Goal: Transaction & Acquisition: Purchase product/service

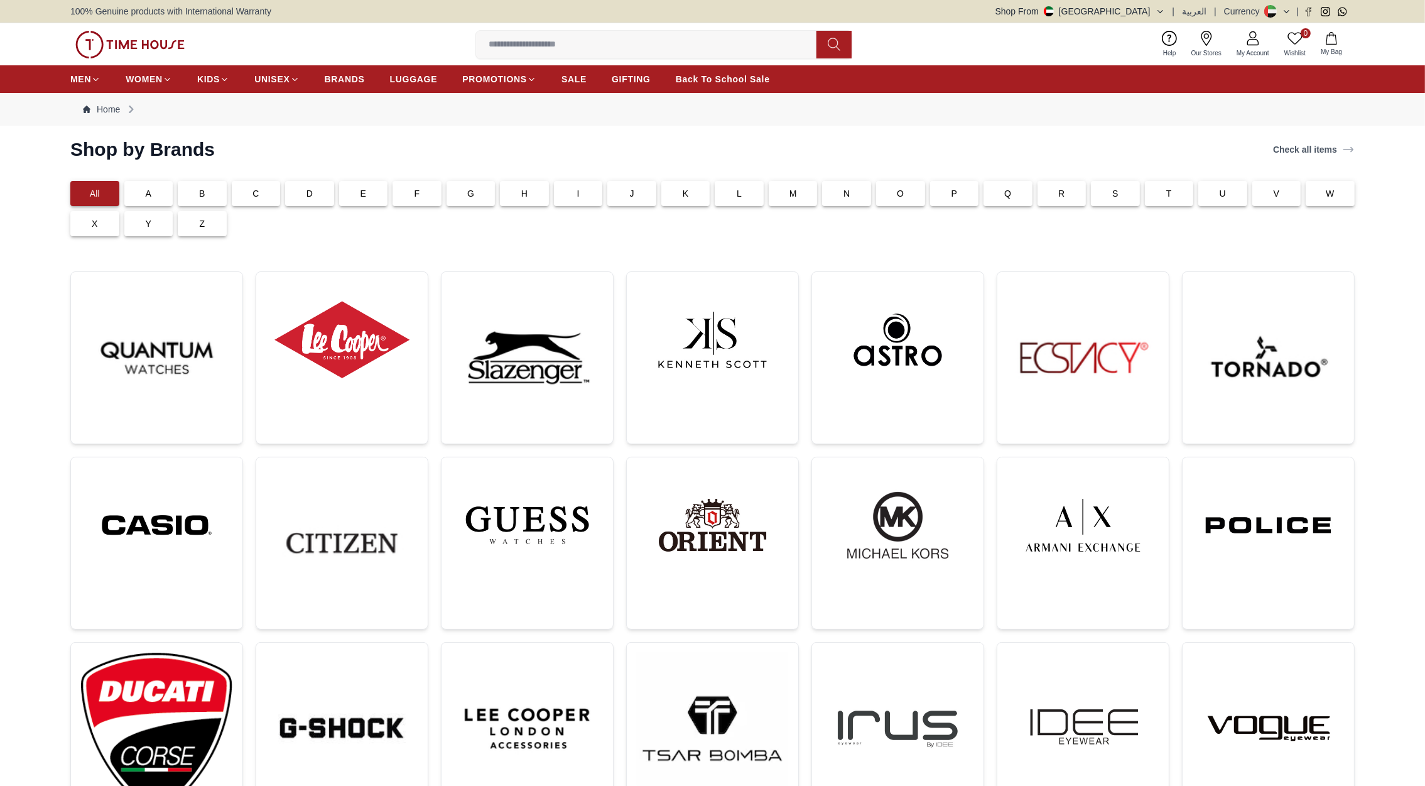
click at [148, 40] on img at bounding box center [129, 45] width 109 height 28
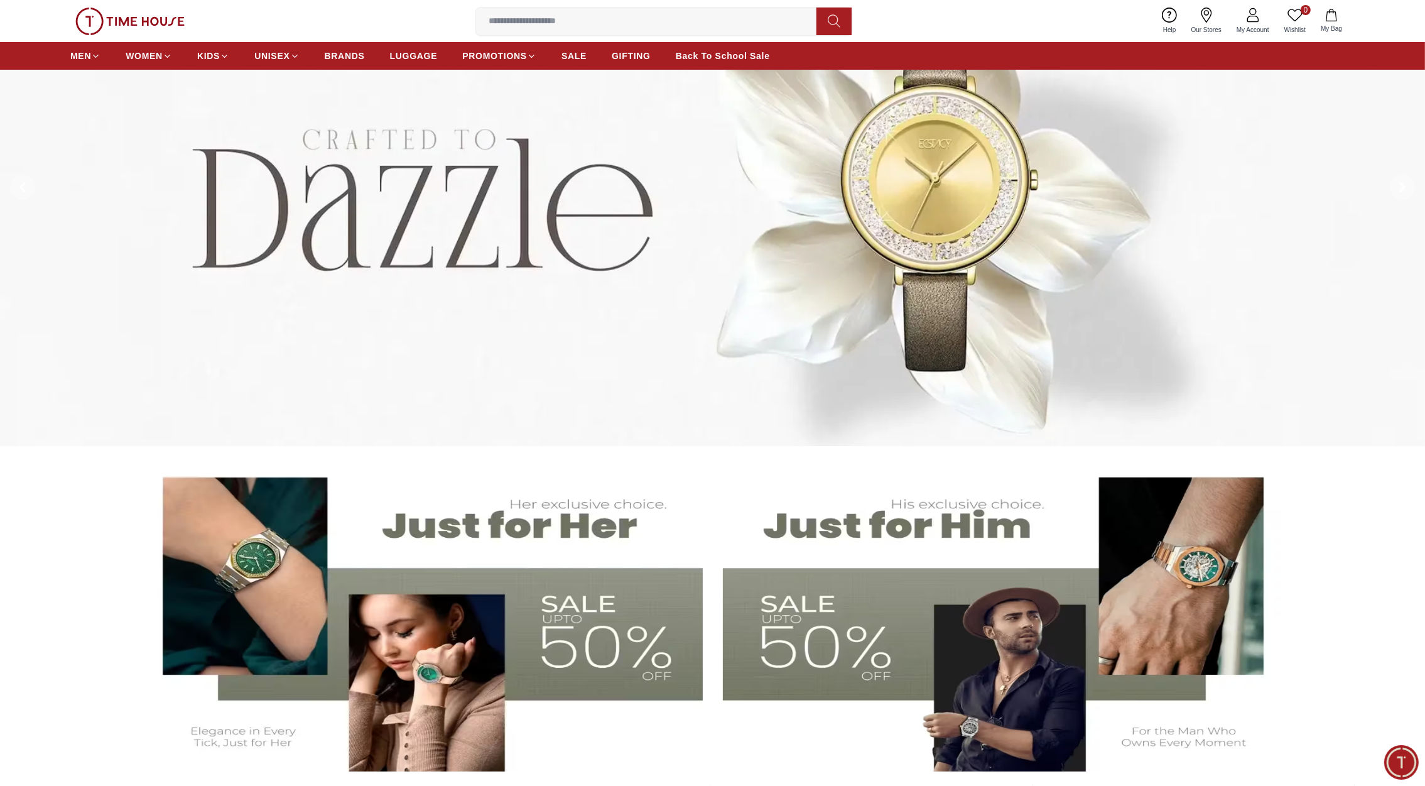
scroll to position [168, 0]
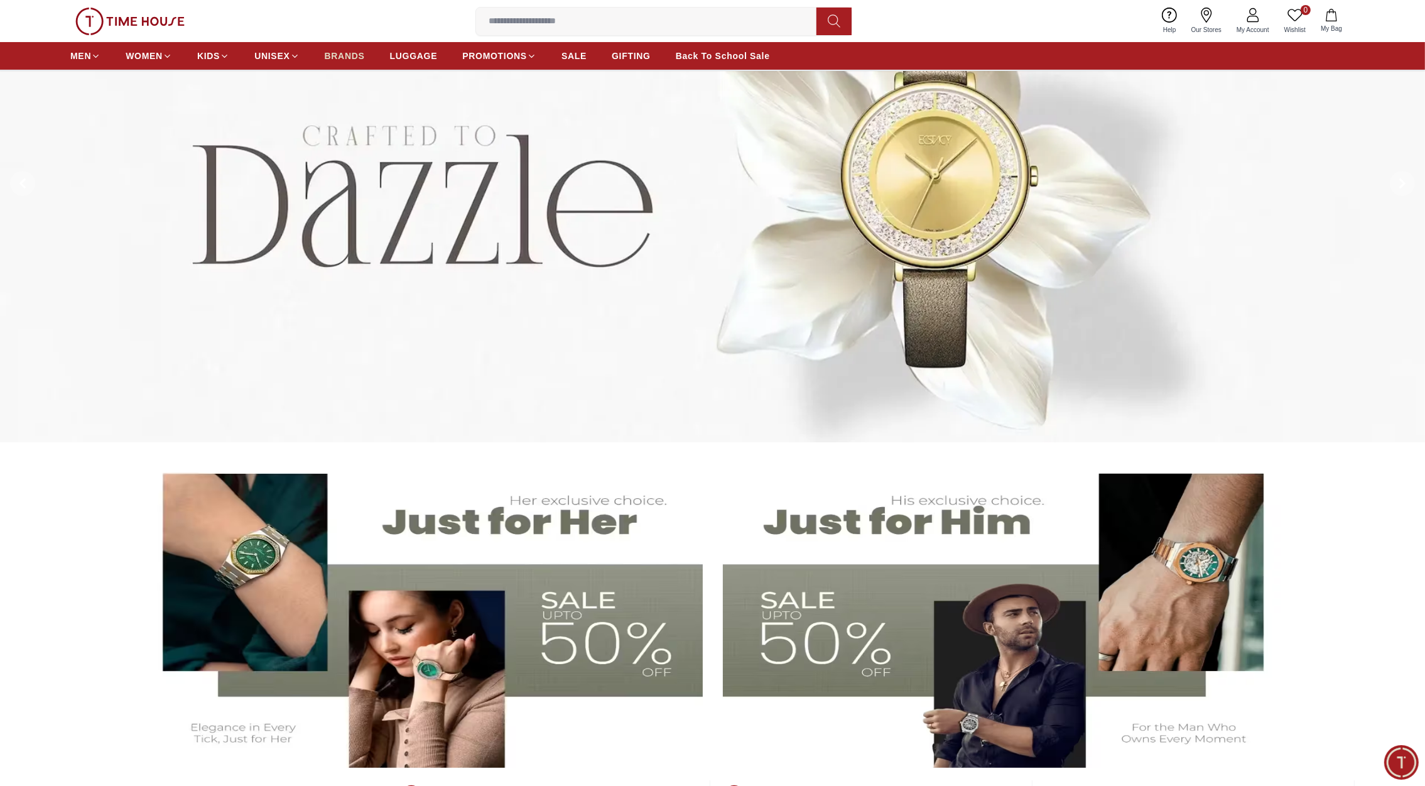
click at [347, 54] on span "BRANDS" at bounding box center [345, 56] width 40 height 13
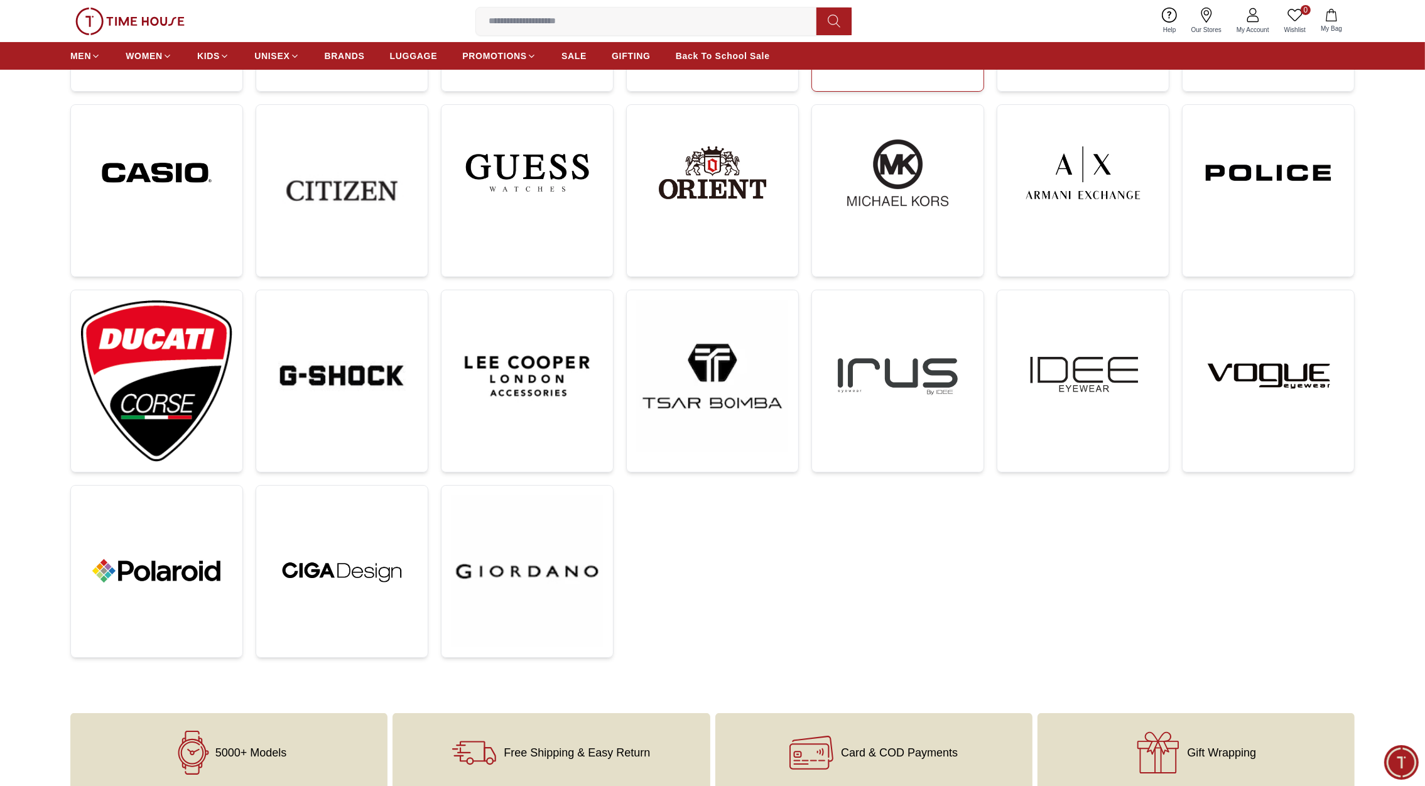
scroll to position [362, 0]
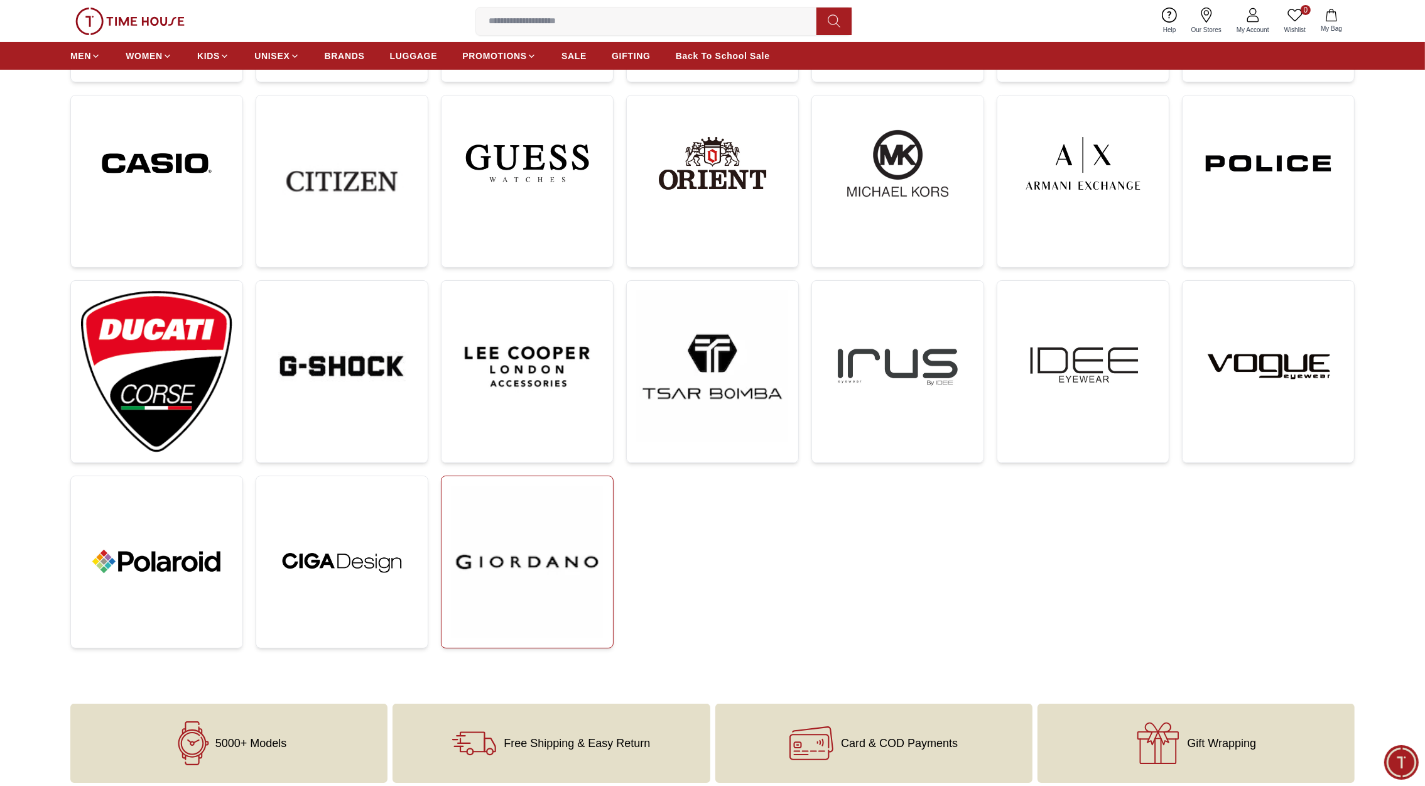
click at [562, 550] on img at bounding box center [527, 561] width 151 height 151
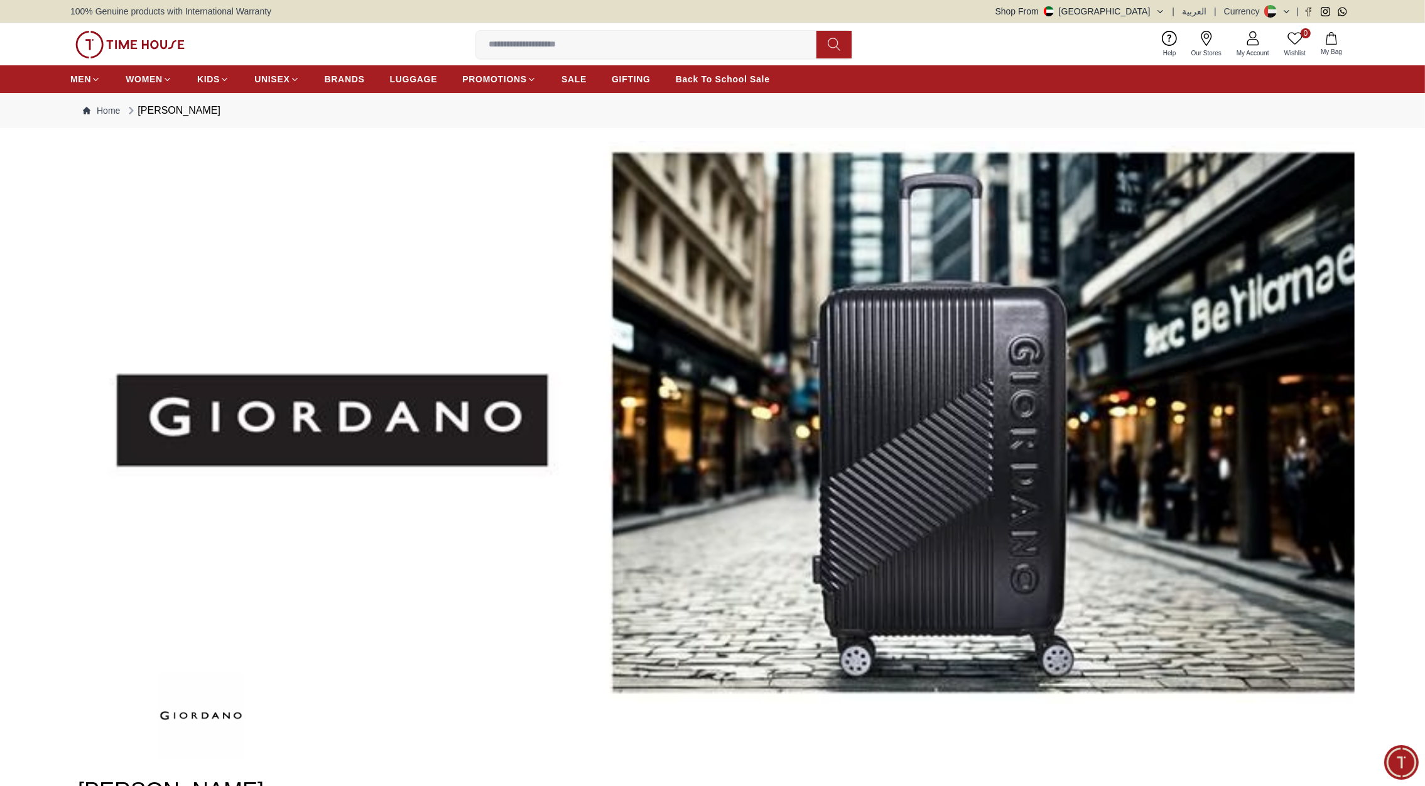
click at [1139, 13] on button "Shop From [GEOGRAPHIC_DATA]" at bounding box center [1081, 11] width 170 height 13
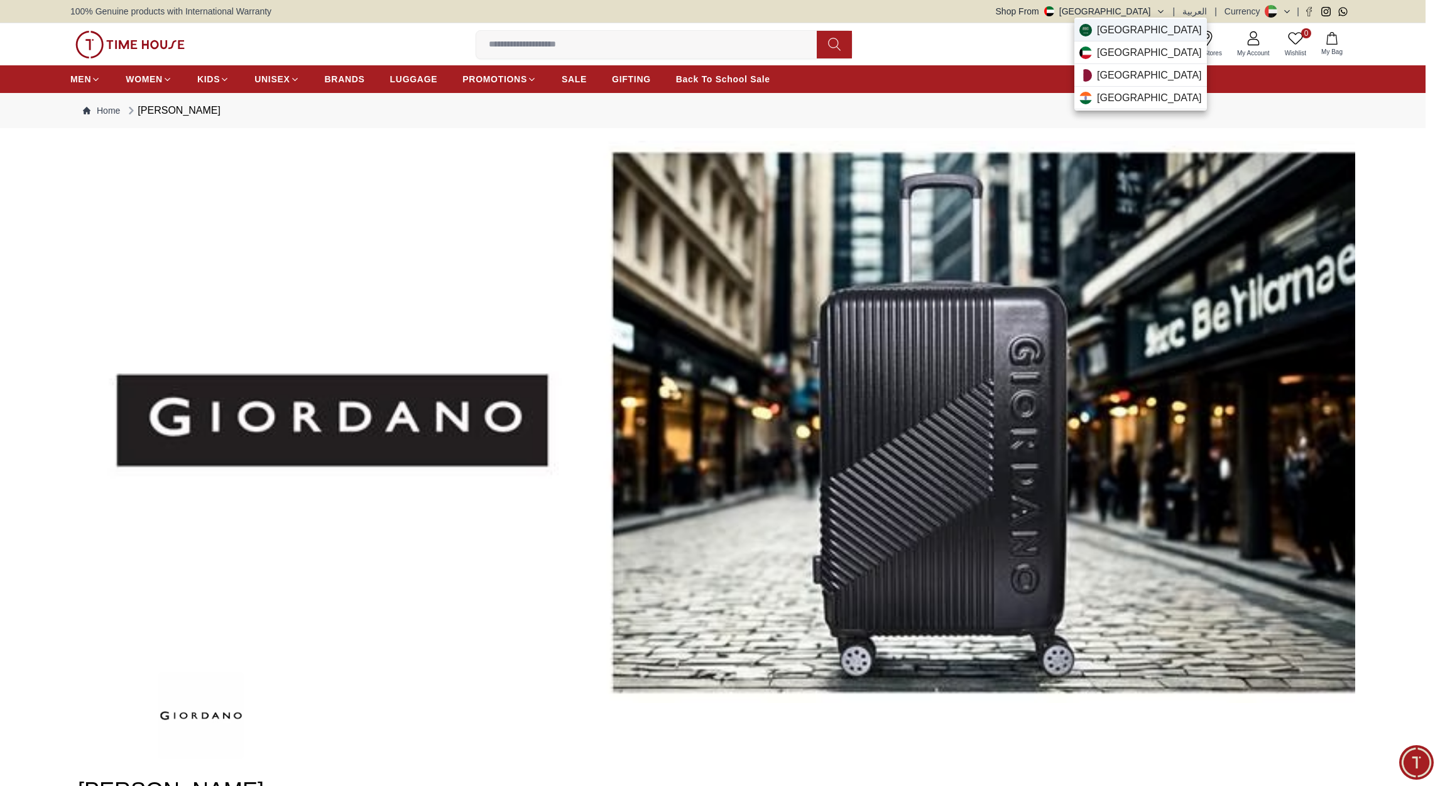
click at [1121, 33] on span "[GEOGRAPHIC_DATA]" at bounding box center [1149, 30] width 105 height 15
